Goal: Transaction & Acquisition: Purchase product/service

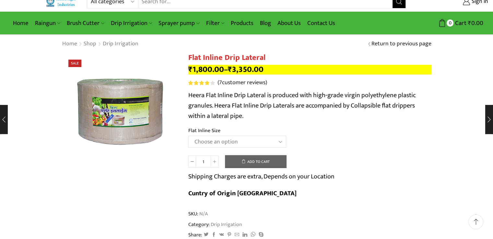
scroll to position [13, 0]
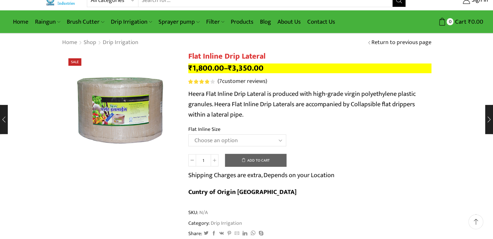
click at [243, 143] on select "Choose an option 12 MM 0.25 Thickness (30 CM) 12 MM 0.25 Thickness (40 CM) 12 M…" at bounding box center [237, 140] width 98 height 12
click at [188, 134] on select "Choose an option 12 MM 0.25 Thickness (30 CM) 12 MM 0.25 Thickness (40 CM) 12 M…" at bounding box center [237, 140] width 98 height 12
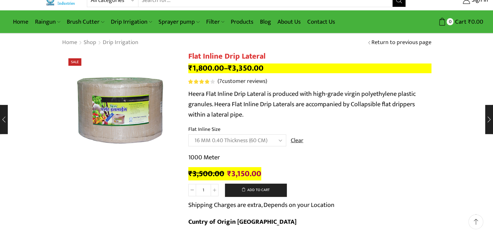
click at [239, 140] on select "Choose an option 12 MM 0.25 Thickness (30 CM) 12 MM 0.25 Thickness (40 CM) 12 M…" at bounding box center [237, 140] width 98 height 12
click at [188, 134] on select "Choose an option 12 MM 0.25 Thickness (30 CM) 12 MM 0.25 Thickness (40 CM) 12 M…" at bounding box center [237, 140] width 98 height 12
click at [268, 141] on select "Choose an option 12 MM 0.25 Thickness (30 CM) 12 MM 0.25 Thickness (40 CM) 12 M…" at bounding box center [237, 140] width 98 height 12
click at [188, 134] on select "Choose an option 12 MM 0.25 Thickness (30 CM) 12 MM 0.25 Thickness (40 CM) 12 M…" at bounding box center [237, 140] width 98 height 12
click at [251, 142] on select "Choose an option 12 MM 0.25 Thickness (30 CM) 12 MM 0.25 Thickness (40 CM) 12 M…" at bounding box center [237, 140] width 98 height 12
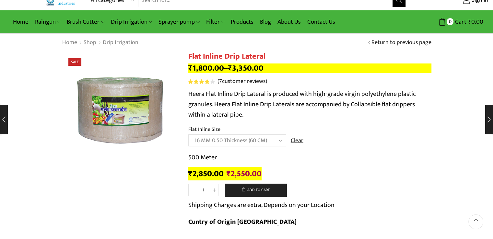
click at [188, 134] on select "Choose an option 12 MM 0.25 Thickness (30 CM) 12 MM 0.25 Thickness (40 CM) 12 M…" at bounding box center [237, 140] width 98 height 12
select select "16 MM 0.40 Thickness (60 CM)"
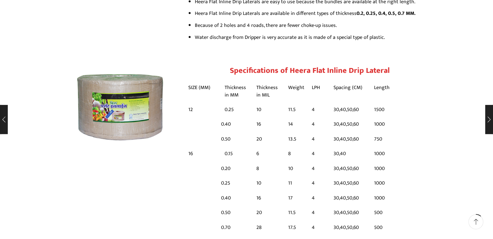
scroll to position [486, 0]
